Goal: Check status: Check status

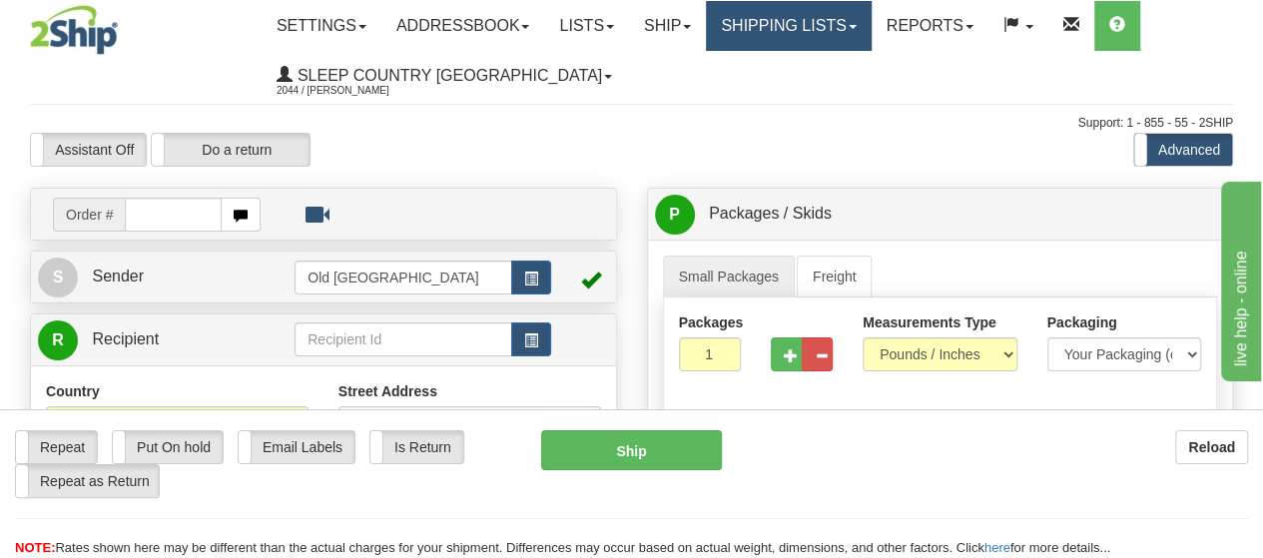
click at [866, 21] on link "Shipping lists" at bounding box center [788, 26] width 165 height 50
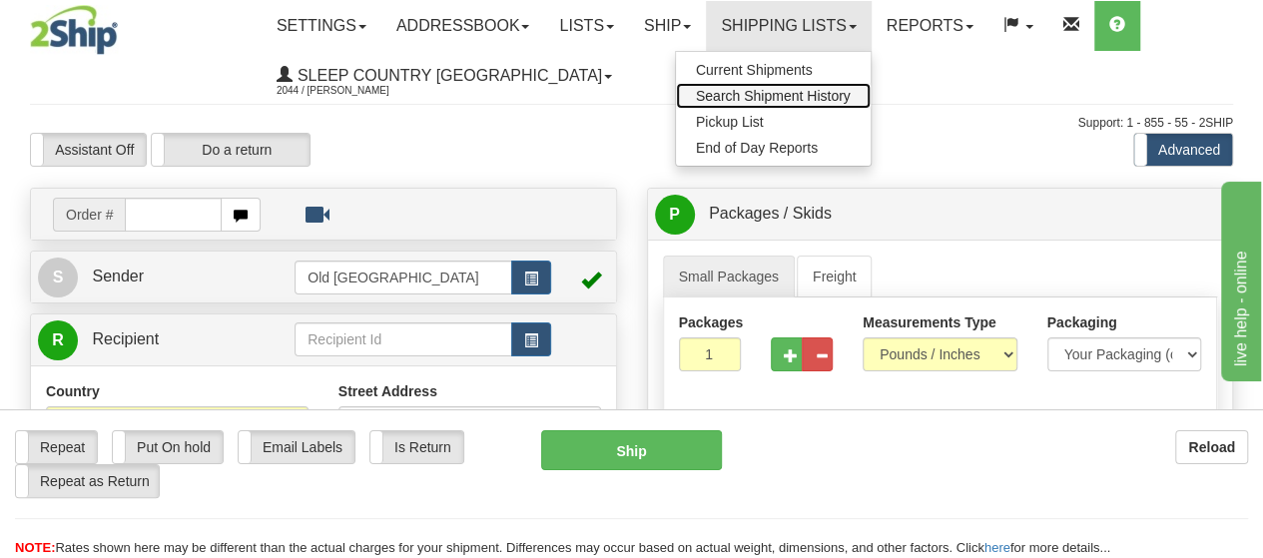
click at [797, 93] on span "Search Shipment History" at bounding box center [773, 96] width 155 height 16
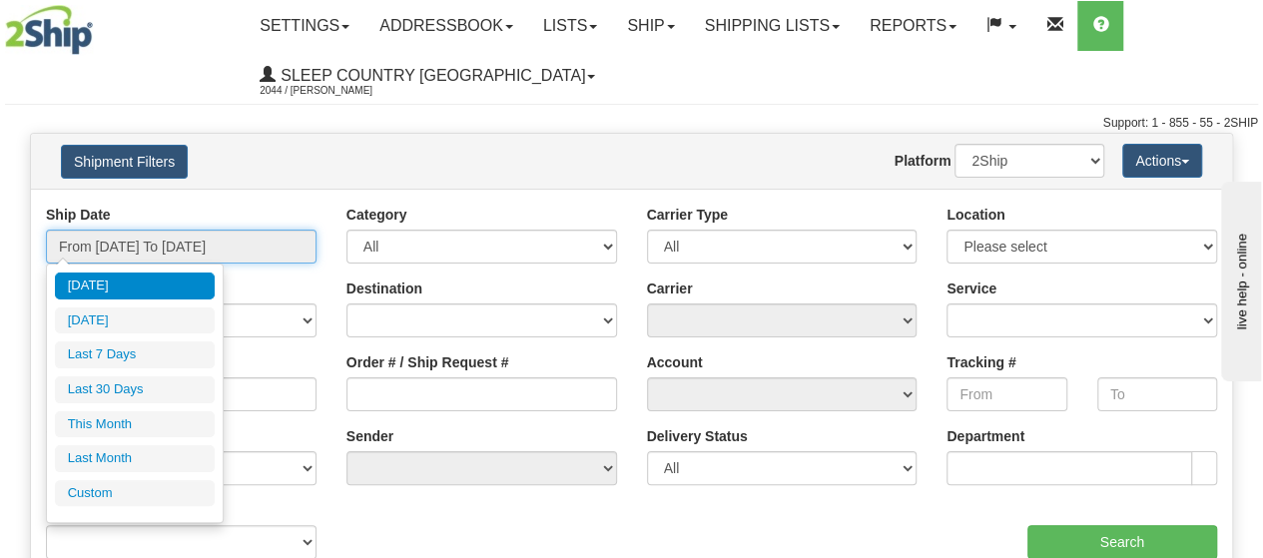
click at [270, 254] on input "From [DATE] To [DATE]" at bounding box center [181, 247] width 271 height 34
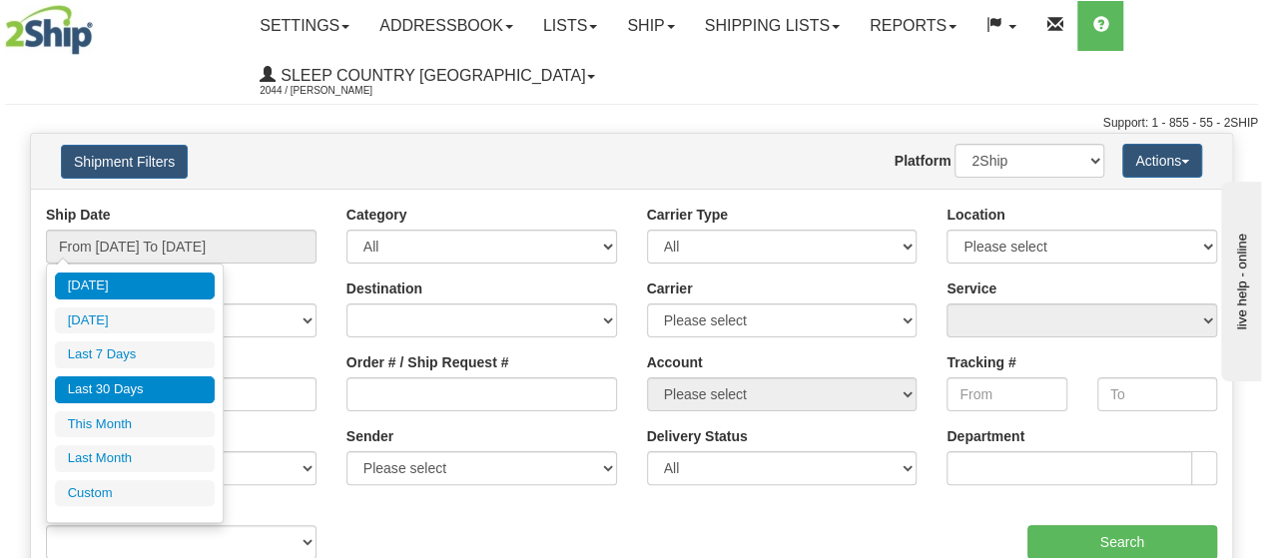
click at [110, 390] on li "Last 30 Days" at bounding box center [135, 389] width 160 height 27
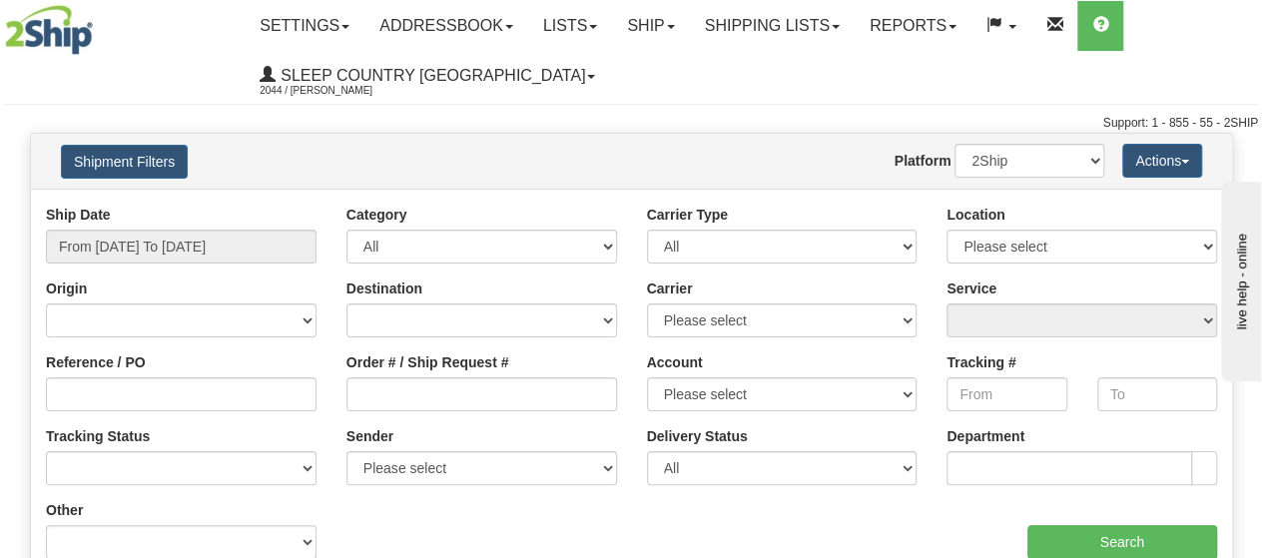
type input "From [DATE] To [DATE]"
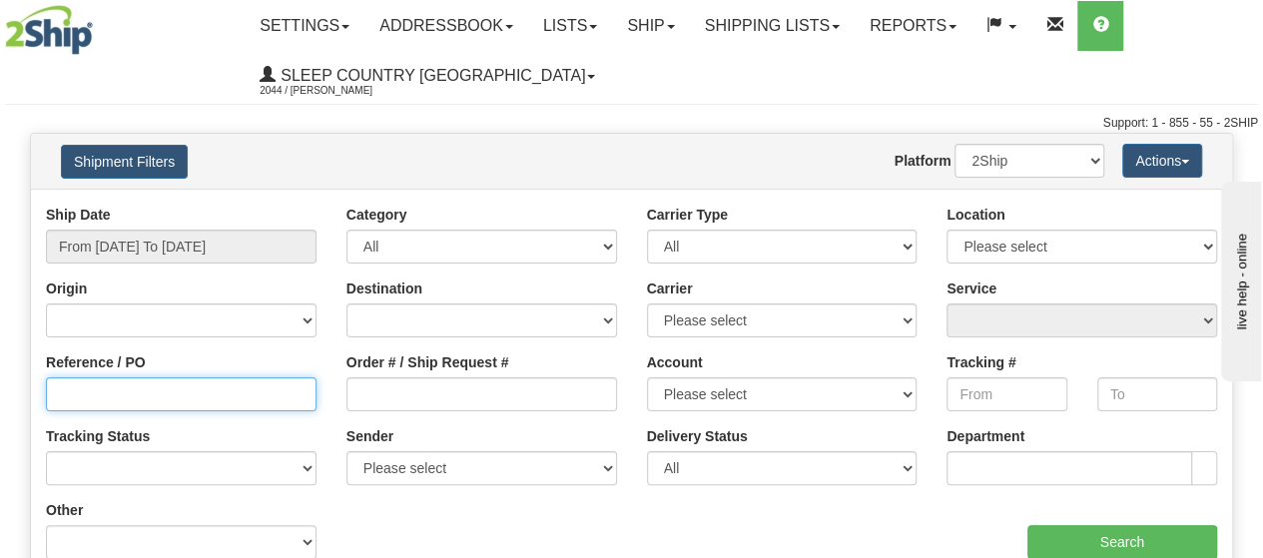
click at [86, 388] on input "Reference / PO" at bounding box center [181, 394] width 271 height 34
type input "1057693"
